Goal: Task Accomplishment & Management: Use online tool/utility

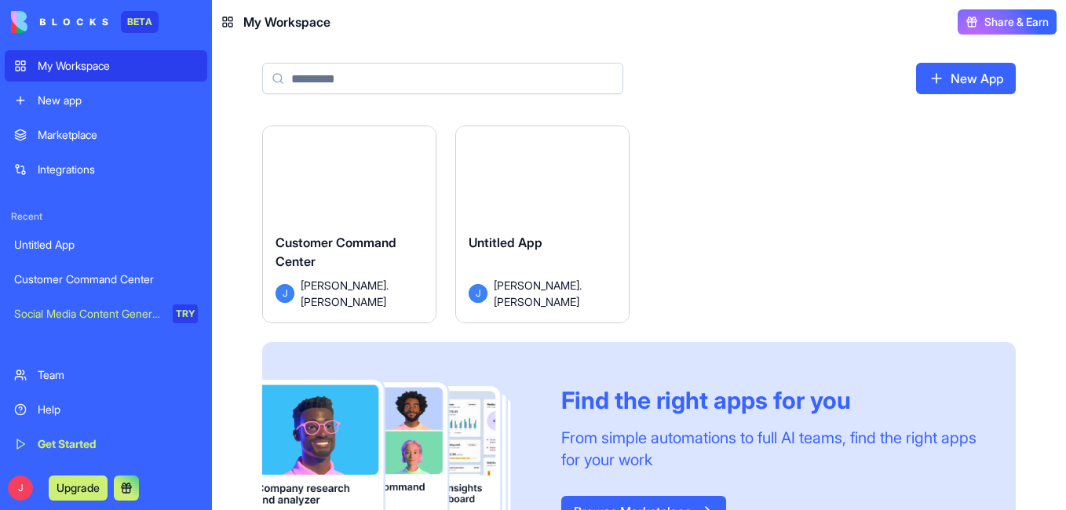
click at [356, 177] on button "Launch" at bounding box center [350, 180] width 118 height 31
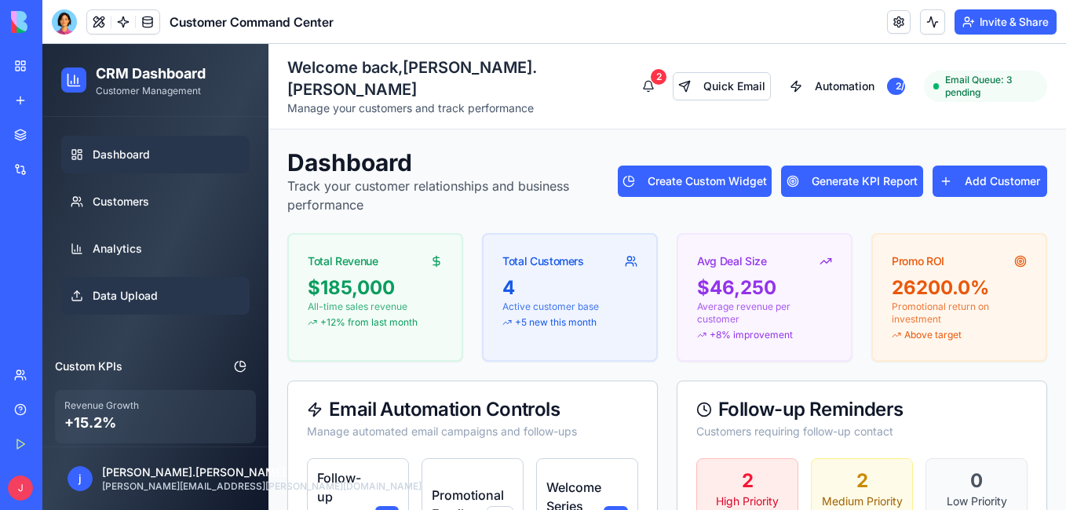
click at [117, 297] on span "Data Upload" at bounding box center [125, 296] width 65 height 16
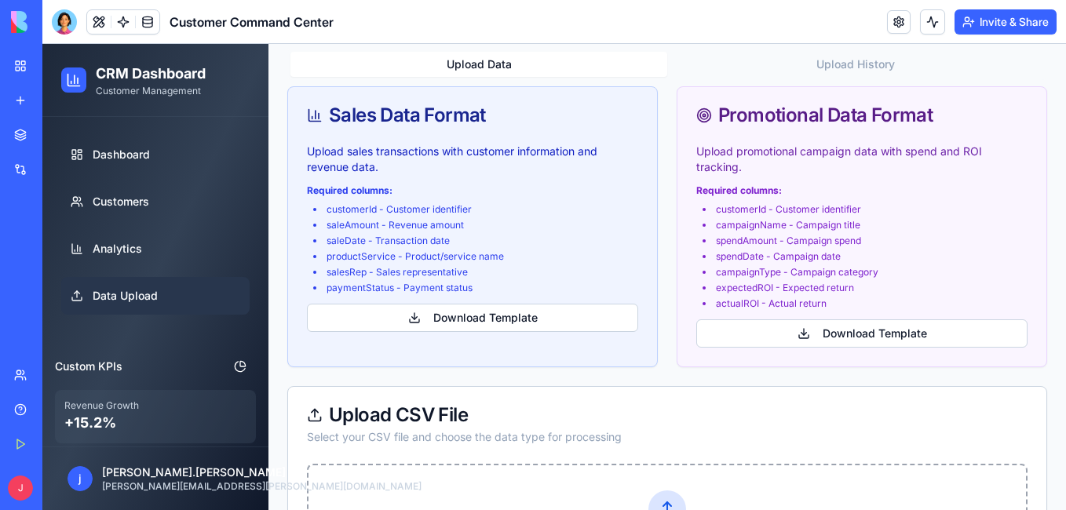
scroll to position [314, 0]
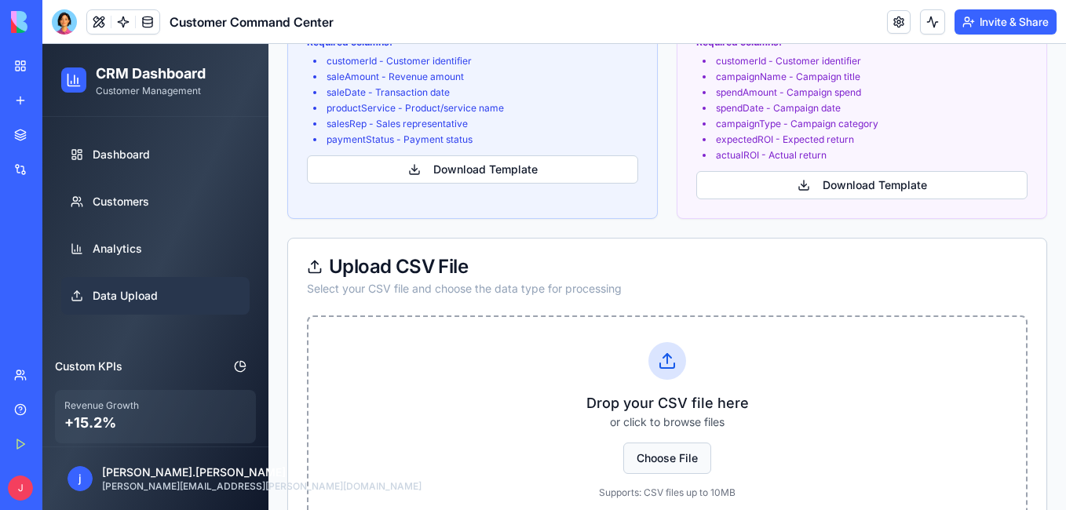
click at [674, 443] on span "Choose File" at bounding box center [668, 458] width 88 height 31
click at [42, 44] on input "Choose File" at bounding box center [42, 44] width 0 height 0
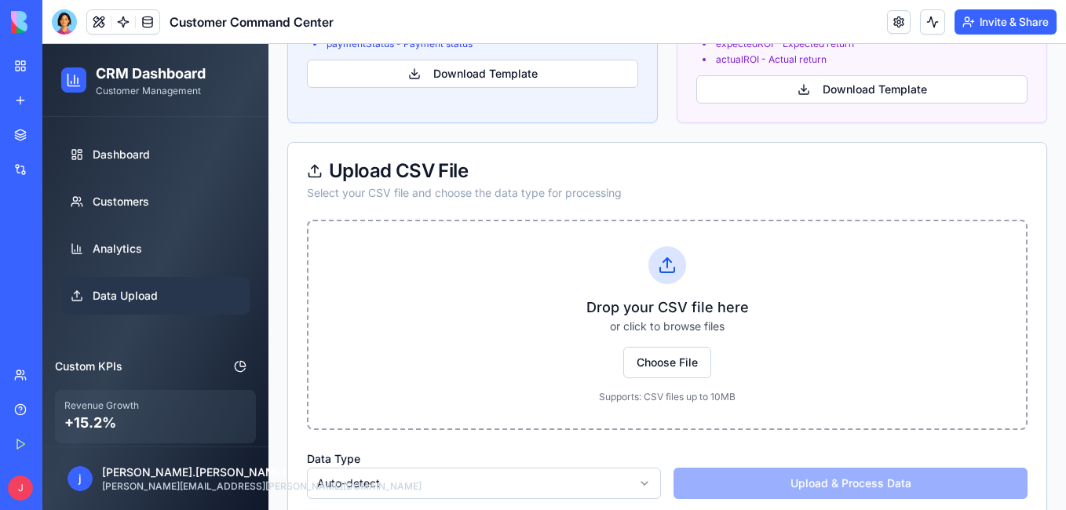
scroll to position [415, 0]
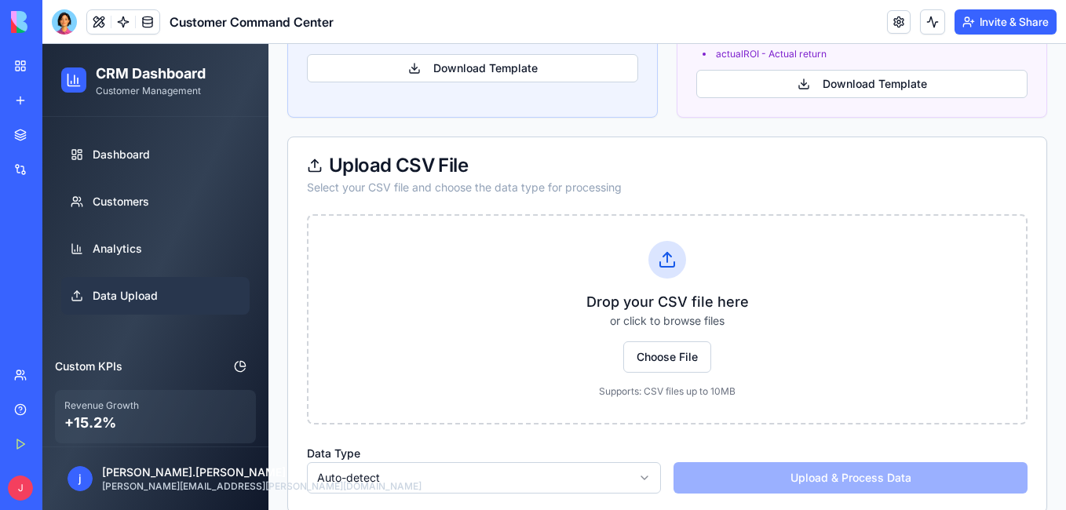
click at [640, 454] on html "CRM Dashboard Customer Management Dashboard Customers Analytics Data Upload Cus…" at bounding box center [554, 81] width 1024 height 904
click at [721, 412] on div "Drop your CSV file here or click to browse files Choose File Supports: CSV file…" at bounding box center [667, 363] width 759 height 298
click at [663, 251] on icon at bounding box center [667, 260] width 19 height 19
click at [663, 342] on span "Choose File" at bounding box center [668, 357] width 88 height 31
click at [42, 44] on input "Choose File" at bounding box center [42, 44] width 0 height 0
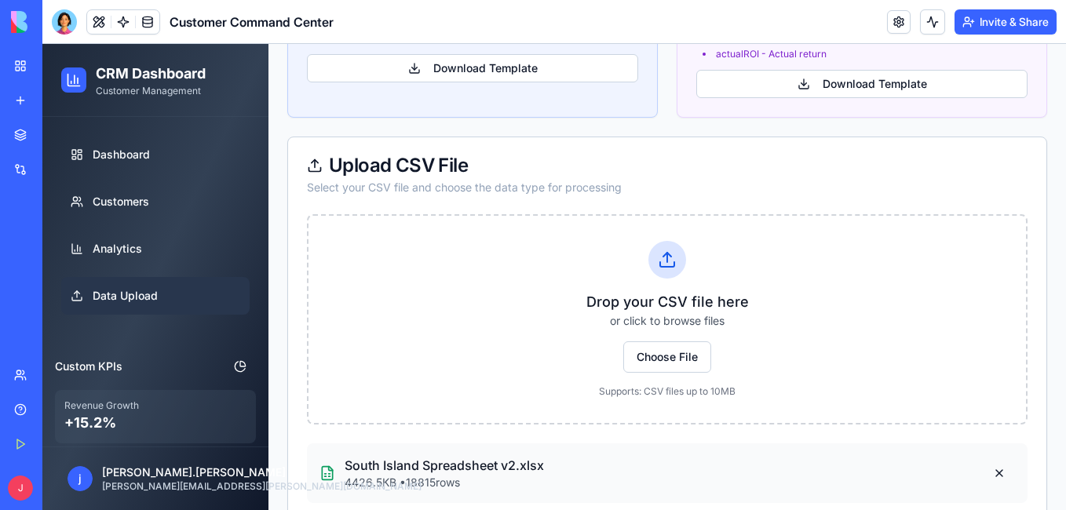
click at [440, 456] on p "South Island Spreadsheet v2.xlsx" at bounding box center [444, 465] width 199 height 19
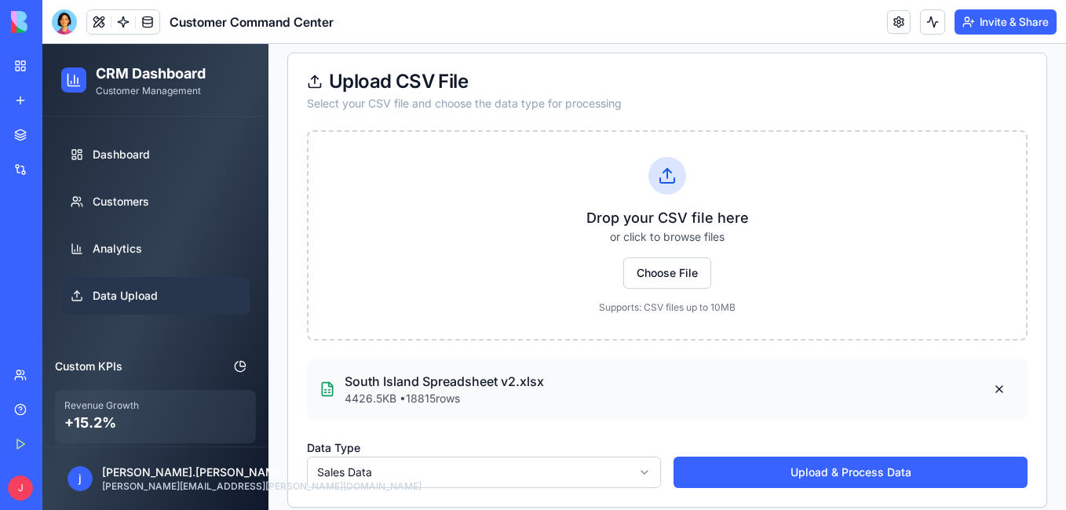
scroll to position [651, 0]
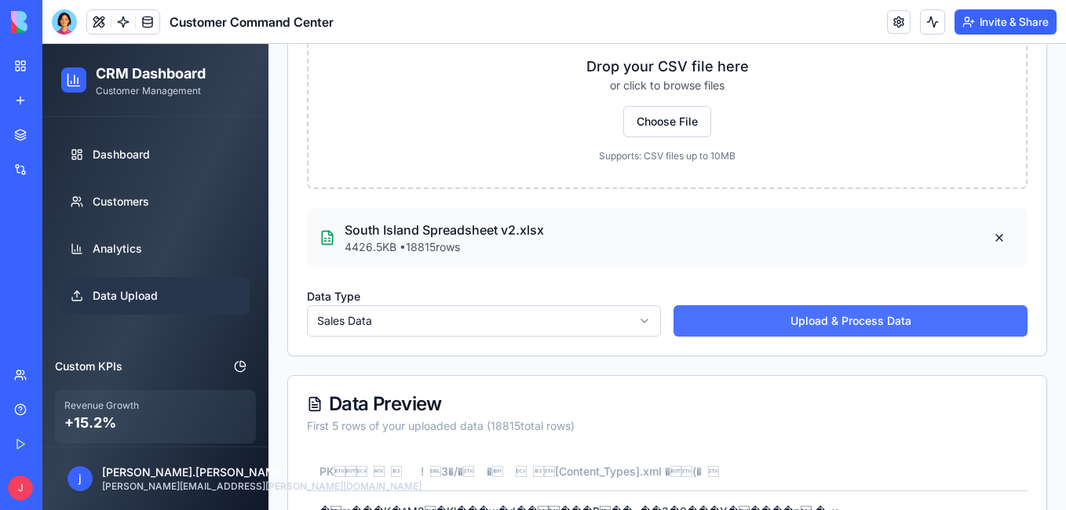
click at [871, 305] on button "Upload & Process Data" at bounding box center [851, 320] width 354 height 31
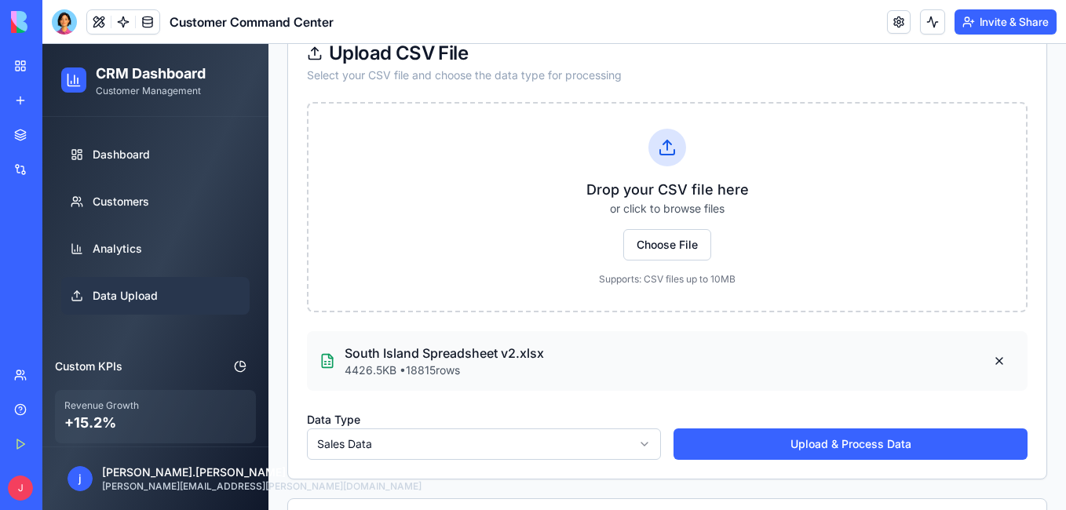
scroll to position [500, 0]
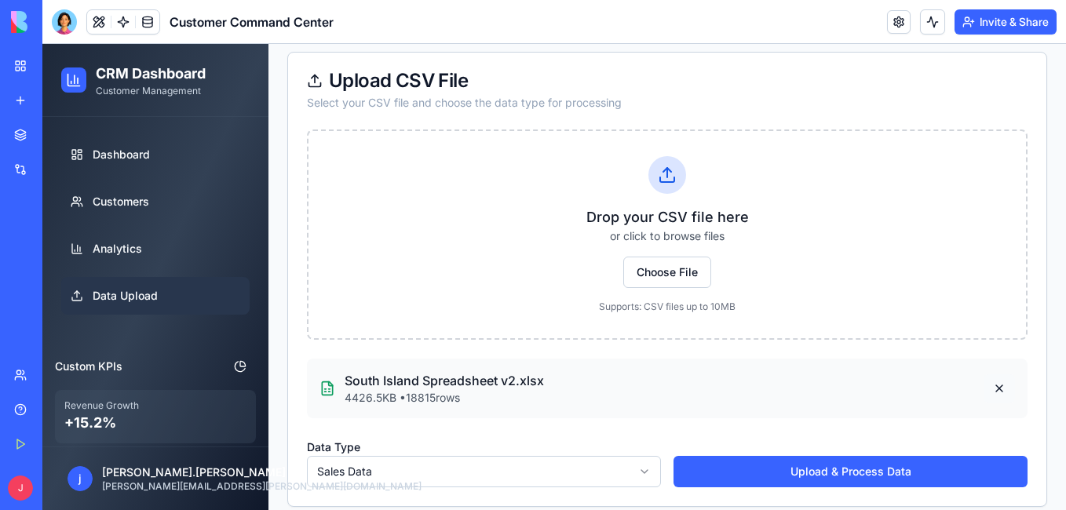
click at [989, 375] on button at bounding box center [999, 389] width 31 height 28
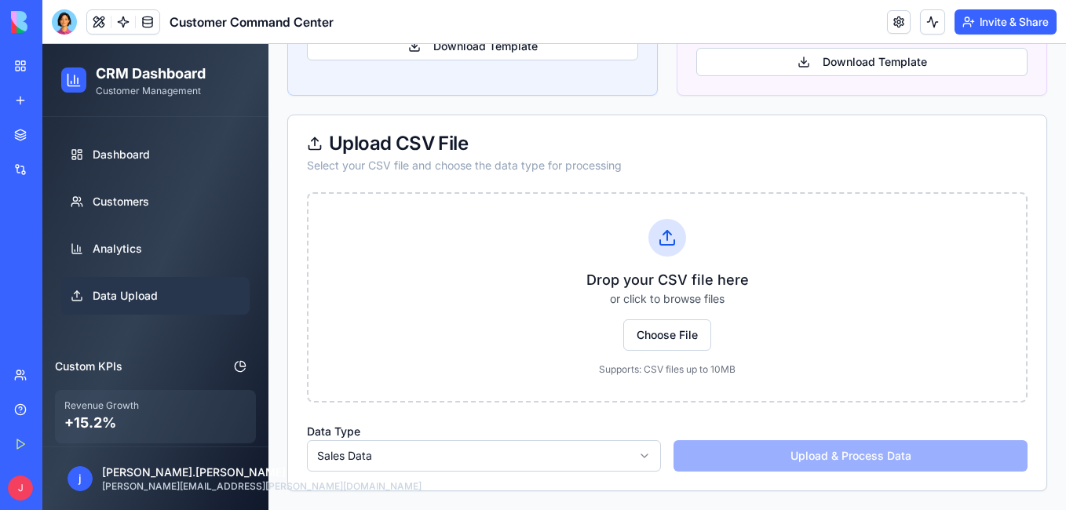
scroll to position [415, 0]
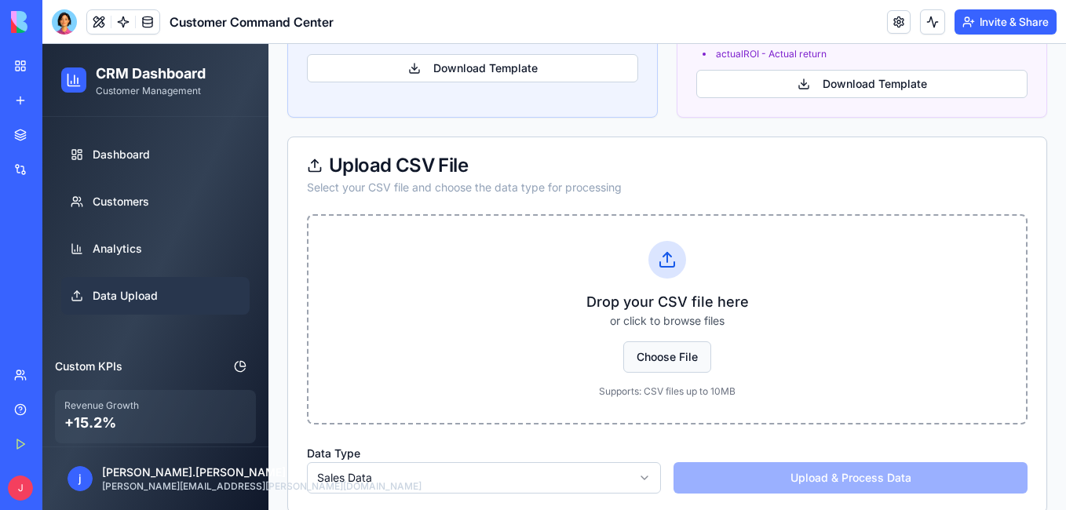
click at [667, 342] on span "Choose File" at bounding box center [668, 357] width 88 height 31
click at [42, 44] on input "Choose File" at bounding box center [42, 44] width 0 height 0
click at [660, 342] on span "Choose File" at bounding box center [668, 357] width 88 height 31
click at [42, 44] on input "Choose File" at bounding box center [42, 44] width 0 height 0
